Goal: Information Seeking & Learning: Learn about a topic

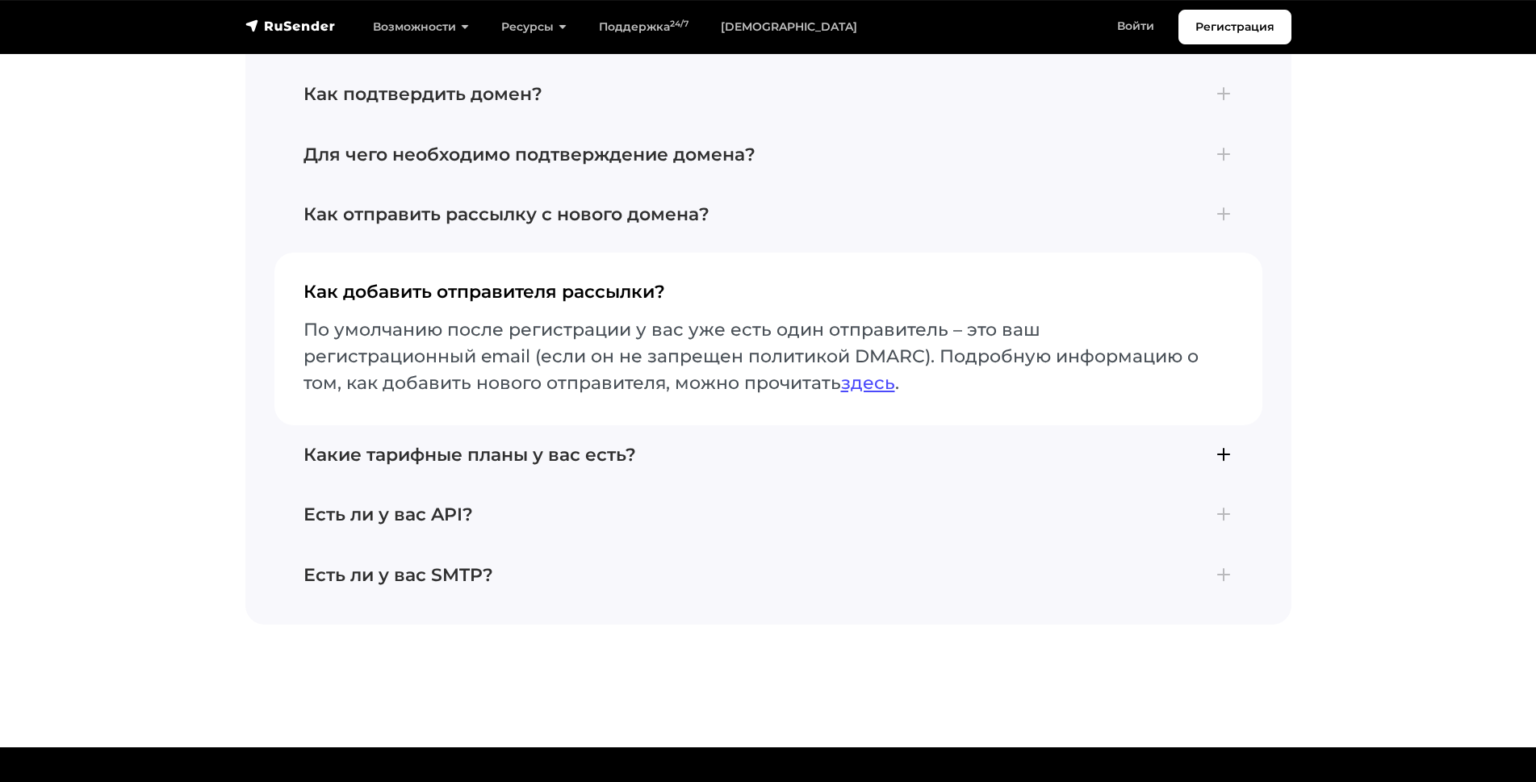
scroll to position [6249, 0]
